Goal: Use online tool/utility: Utilize a website feature to perform a specific function

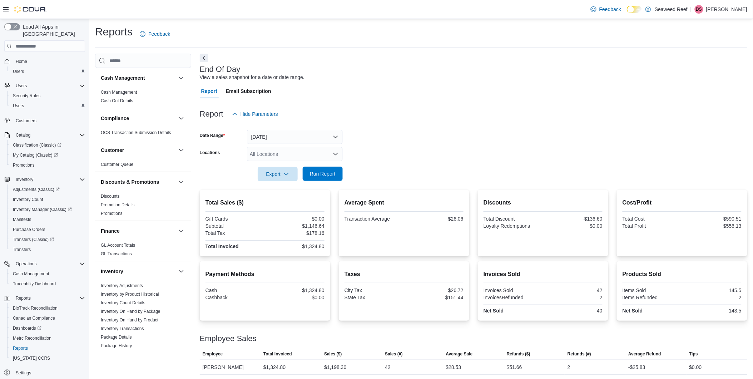
click at [314, 176] on span "Run Report" at bounding box center [323, 173] width 26 height 7
click at [329, 174] on span "Run Report" at bounding box center [323, 173] width 26 height 7
click at [329, 175] on span "Run Report" at bounding box center [323, 173] width 26 height 7
click at [328, 172] on span "Run Report" at bounding box center [323, 173] width 26 height 7
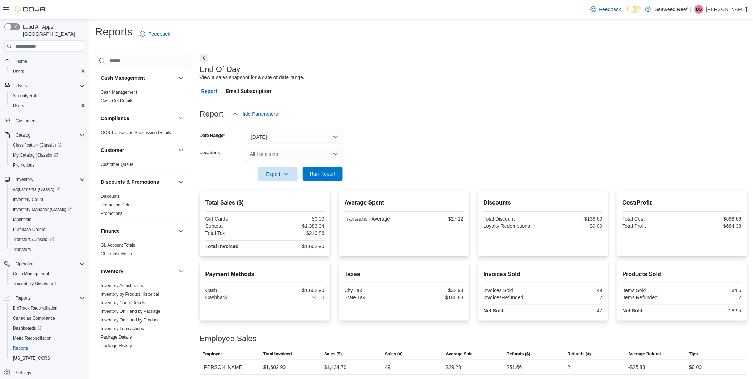
click at [330, 176] on span "Run Report" at bounding box center [323, 173] width 26 height 7
click at [320, 174] on span "Run Report" at bounding box center [323, 173] width 26 height 7
